Goal: Find contact information: Find contact information

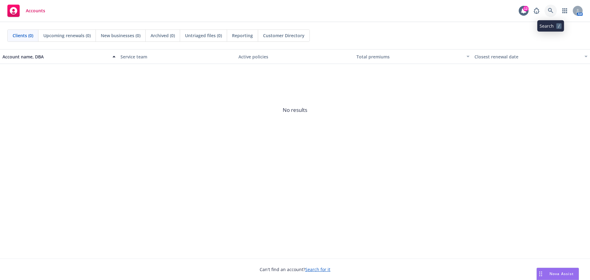
click at [552, 12] on icon at bounding box center [551, 11] width 6 height 6
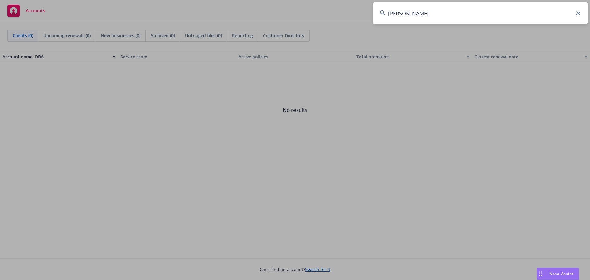
type input "sila"
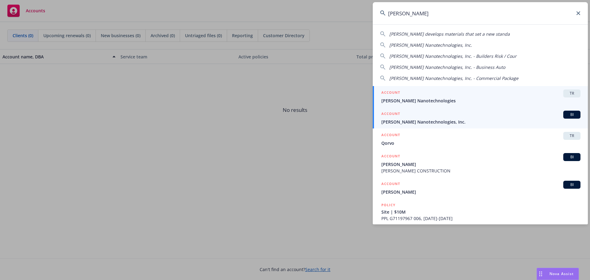
click at [572, 94] on span "TR" at bounding box center [572, 94] width 12 height 6
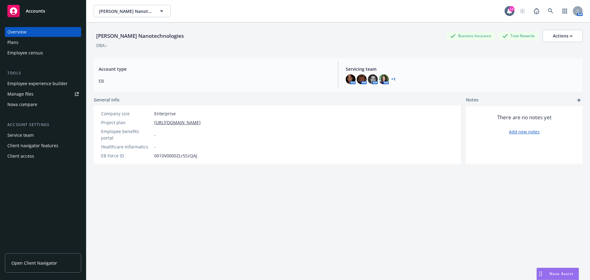
click at [24, 42] on div "Plans" at bounding box center [42, 42] width 71 height 10
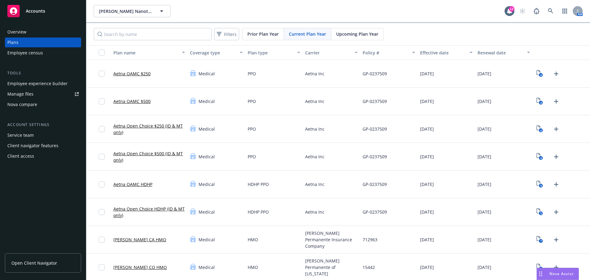
click at [45, 262] on span "Open Client Navigator" at bounding box center [34, 263] width 46 height 6
click at [137, 13] on span "[PERSON_NAME] Nanotechnologies" at bounding box center [125, 11] width 53 height 6
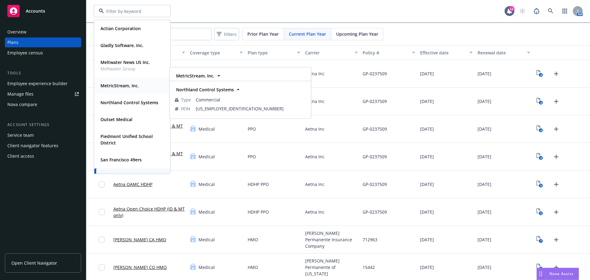
click at [130, 88] on strong "MetricStream, Inc." at bounding box center [119, 86] width 38 height 6
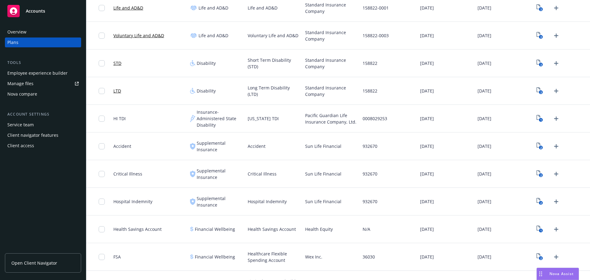
scroll to position [281, 0]
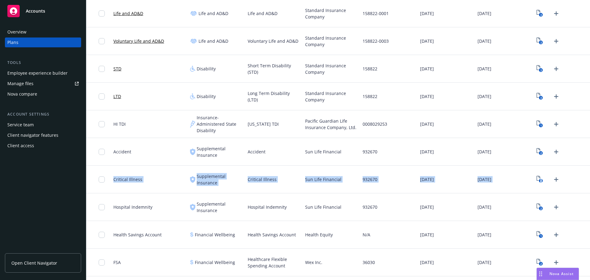
drag, startPoint x: 578, startPoint y: 152, endPoint x: 581, endPoint y: 174, distance: 22.3
click at [581, 174] on div "Cigna OAP PPO Medical PPO CIGNA 623566 01/01/2025 01/01/2026 8 Cigna OAP HDHP H…" at bounding box center [338, 82] width 504 height 608
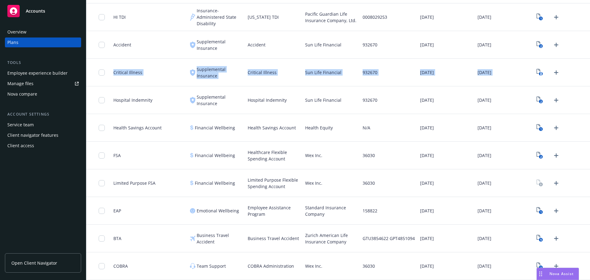
scroll to position [388, 0]
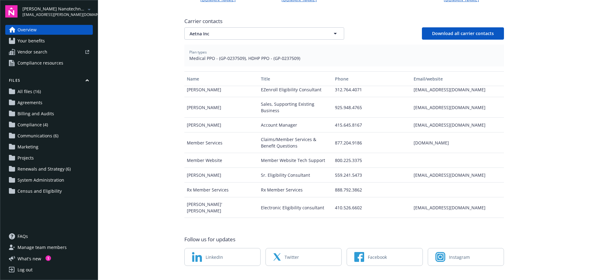
scroll to position [110, 0]
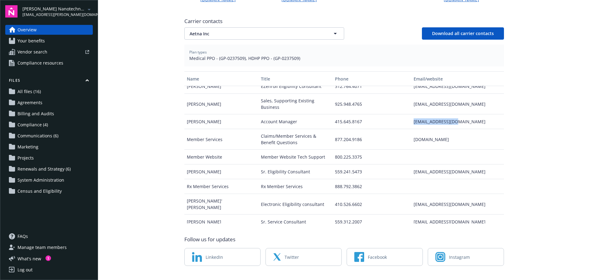
drag, startPoint x: 463, startPoint y: 107, endPoint x: 401, endPoint y: 112, distance: 62.2
click at [401, 114] on div "[PERSON_NAME] Account Manager 415.645.8167 [EMAIL_ADDRESS][DOMAIN_NAME]" at bounding box center [344, 121] width 320 height 15
copy div "[EMAIL_ADDRESS][DOMAIN_NAME]"
drag, startPoint x: 192, startPoint y: 49, endPoint x: 301, endPoint y: 49, distance: 108.5
click at [301, 49] on div "Plan types Medical PPO - (GP-0237509), HDHP PPO - (GP-0237509)" at bounding box center [344, 56] width 320 height 22
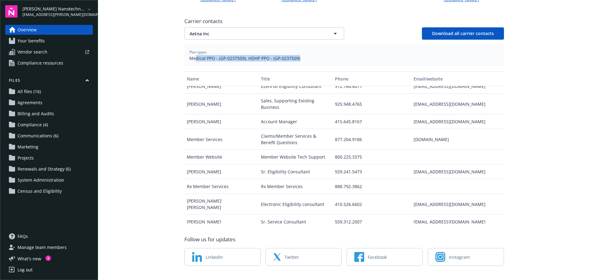
click at [301, 52] on div "Plan types Medical PPO - (GP-0237509), HDHP PPO - (GP-0237509)" at bounding box center [344, 56] width 320 height 22
drag, startPoint x: 217, startPoint y: 45, endPoint x: 241, endPoint y: 45, distance: 24.6
click at [241, 55] on span "Medical PPO - (GP-0237509), HDHP PPO - (GP-0237509)" at bounding box center [344, 58] width 310 height 6
copy span "GP-0237509"
